Goal: Check status

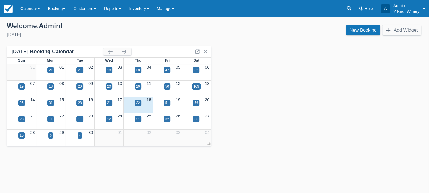
click at [42, 10] on link "Calendar" at bounding box center [29, 8] width 27 height 17
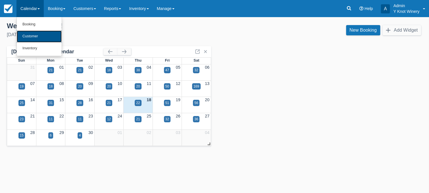
click at [38, 35] on link "Customer" at bounding box center [39, 36] width 45 height 12
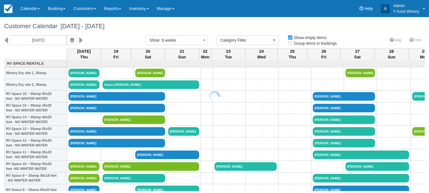
select select
click at [79, 40] on icon at bounding box center [81, 40] width 4 height 10
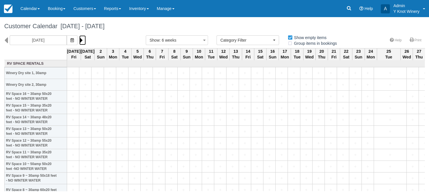
click at [79, 40] on icon at bounding box center [81, 40] width 4 height 10
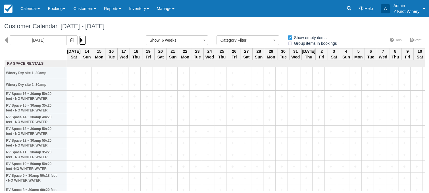
click at [79, 40] on icon at bounding box center [81, 40] width 4 height 10
type input "[DATE]"
